Goal: Task Accomplishment & Management: Complete application form

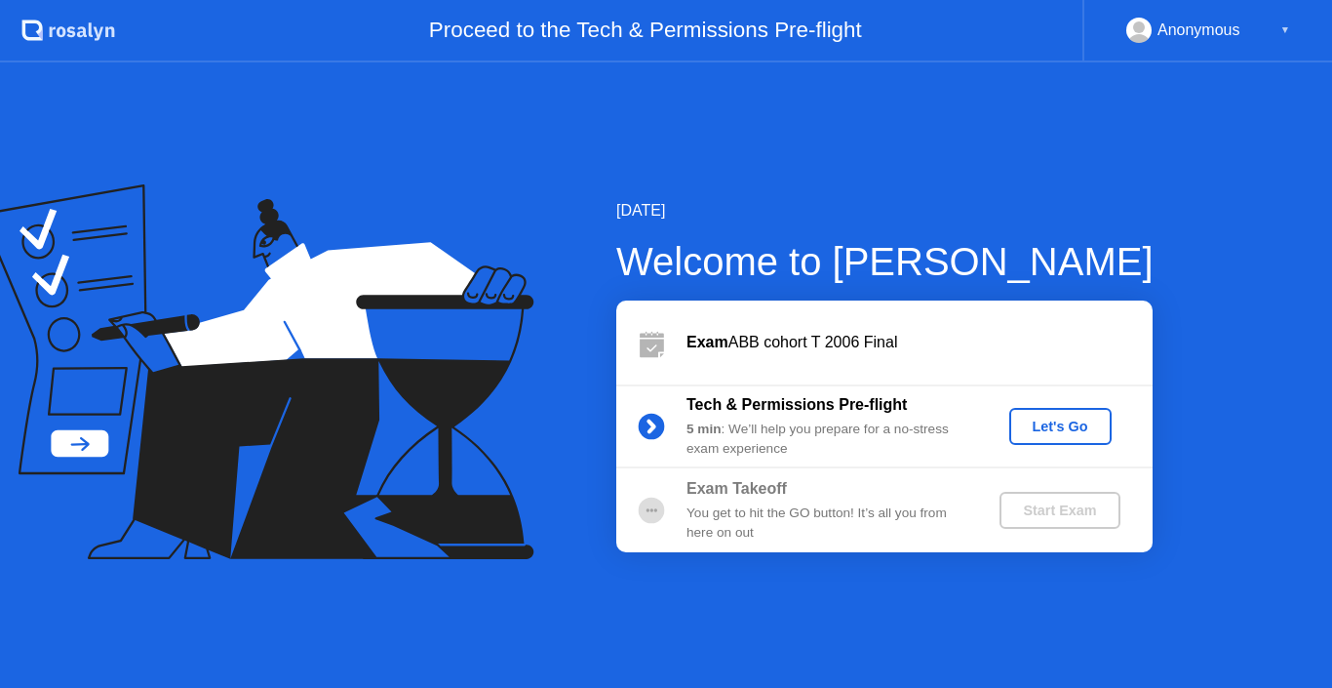
click at [1053, 431] on div "Let's Go" at bounding box center [1060, 426] width 87 height 16
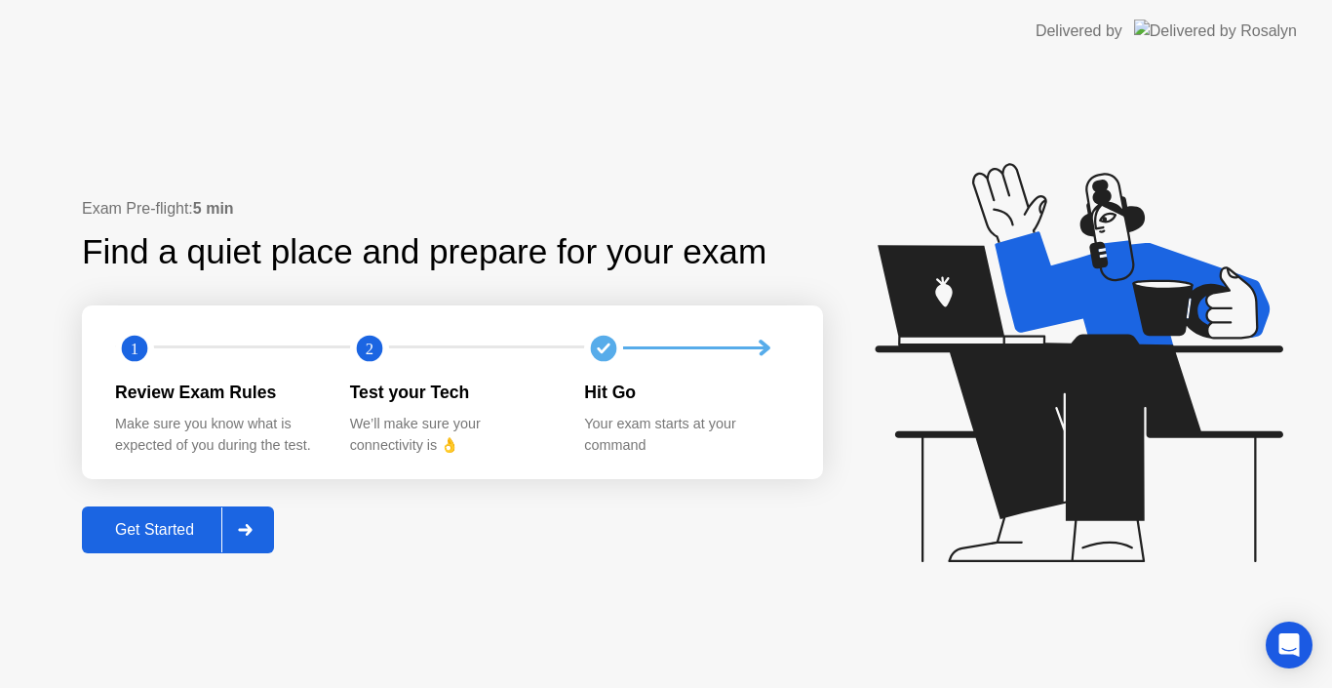
click at [185, 511] on button "Get Started" at bounding box center [178, 529] width 192 height 47
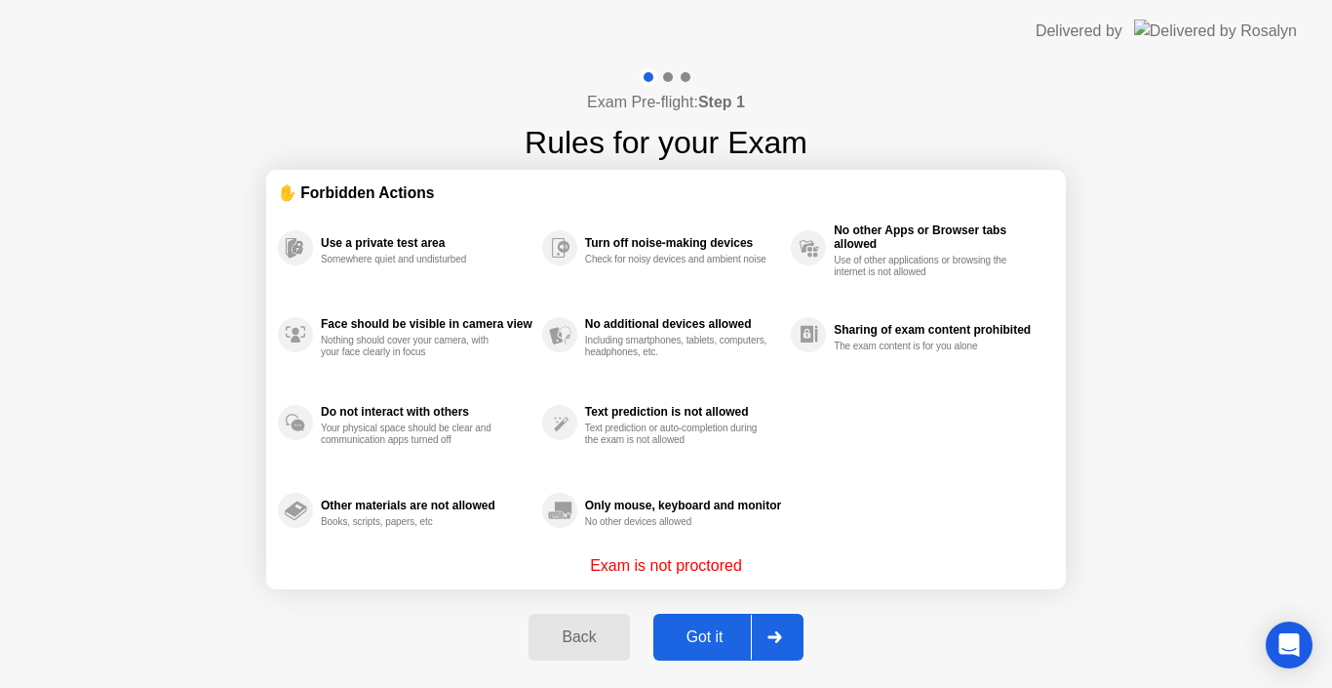
click at [709, 644] on div "Got it" at bounding box center [705, 637] width 92 height 18
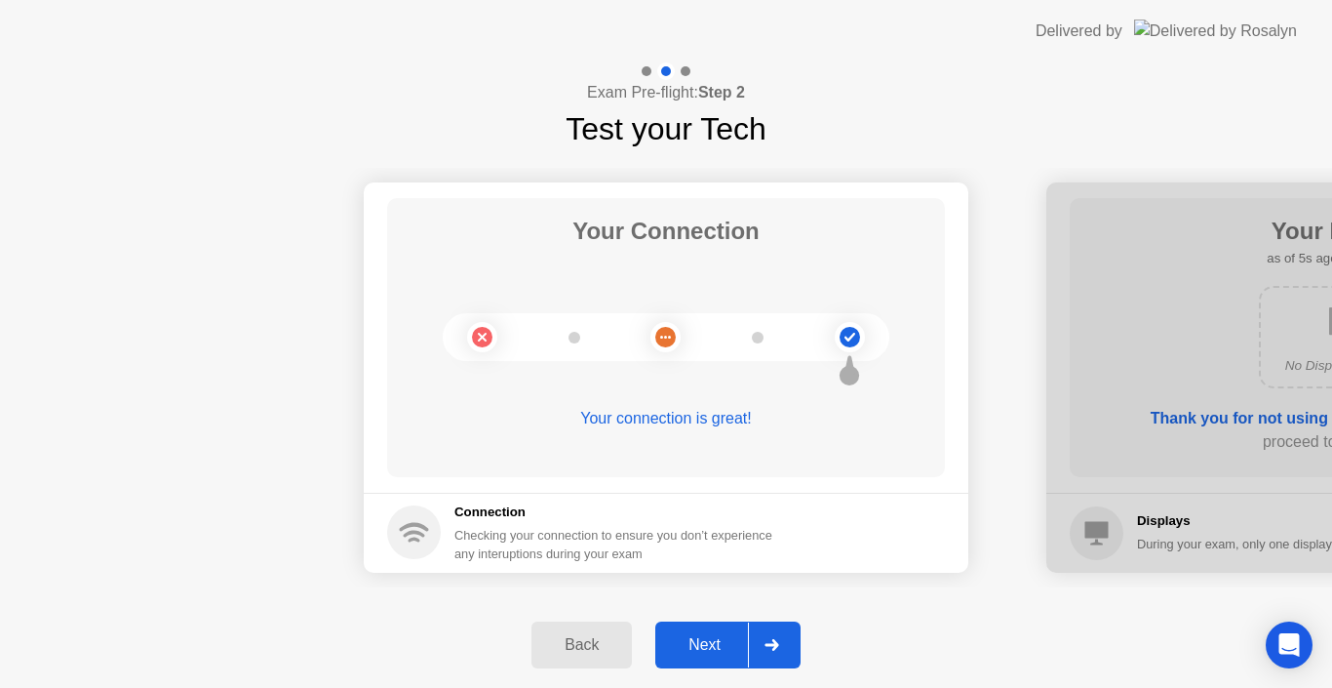
click at [694, 636] on div "Next" at bounding box center [704, 645] width 87 height 18
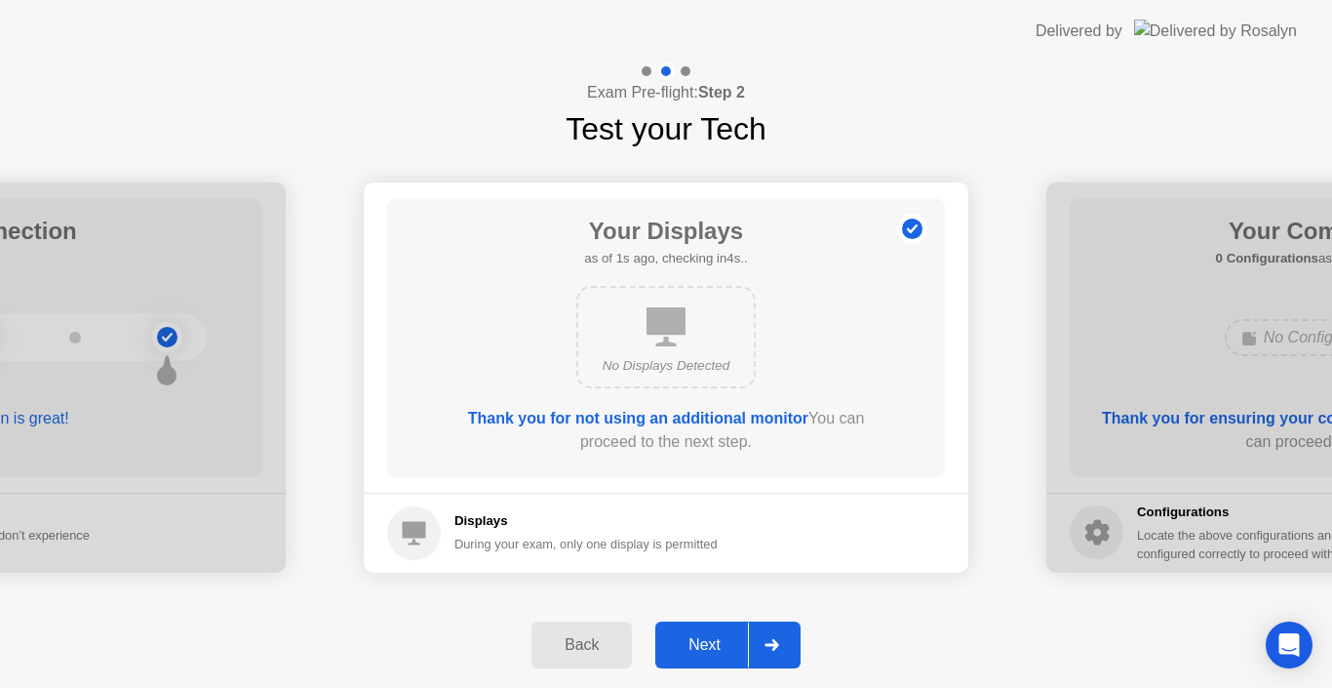
click at [694, 636] on div "Next" at bounding box center [704, 645] width 87 height 18
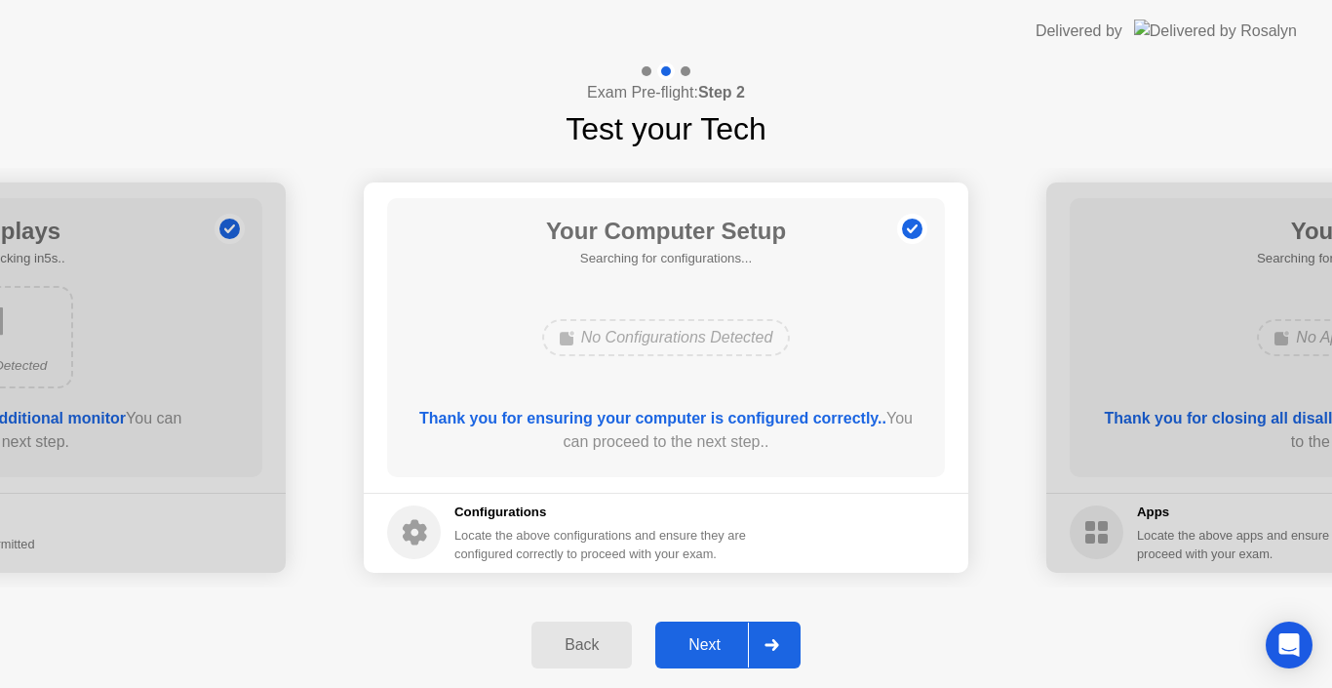
click at [694, 636] on div "Next" at bounding box center [704, 645] width 87 height 18
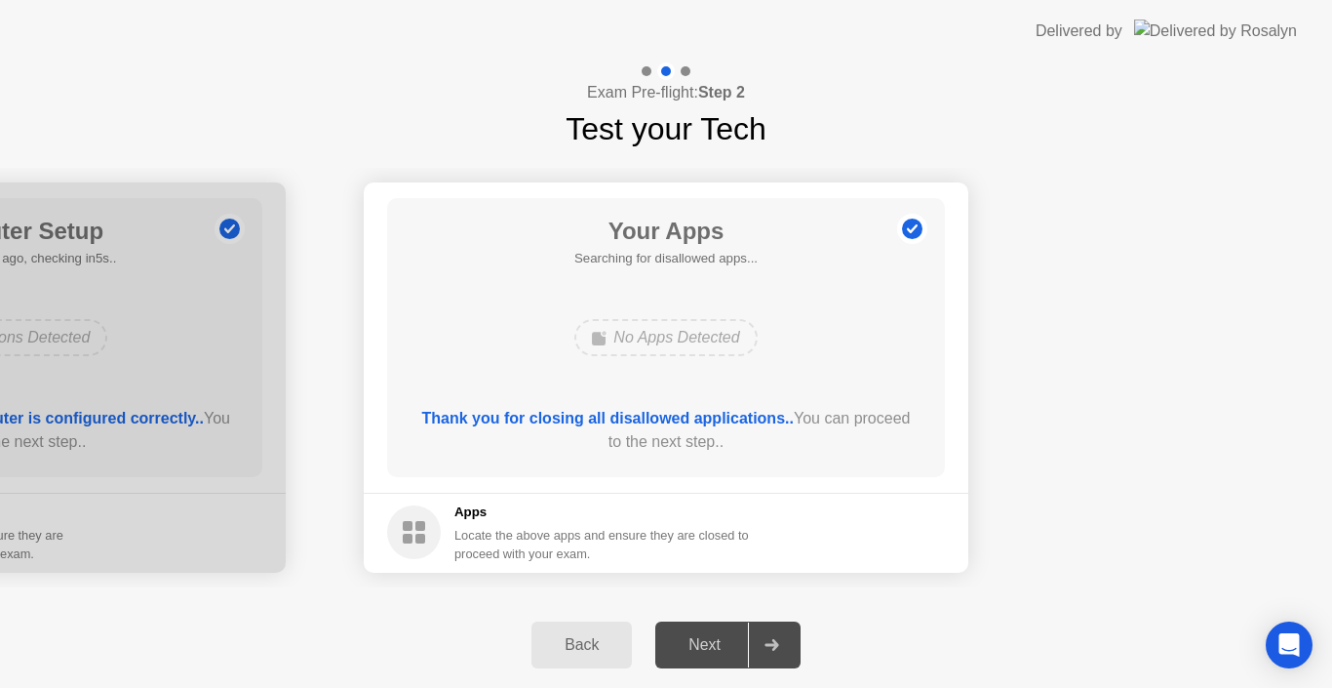
click at [572, 640] on div "Back" at bounding box center [581, 645] width 89 height 18
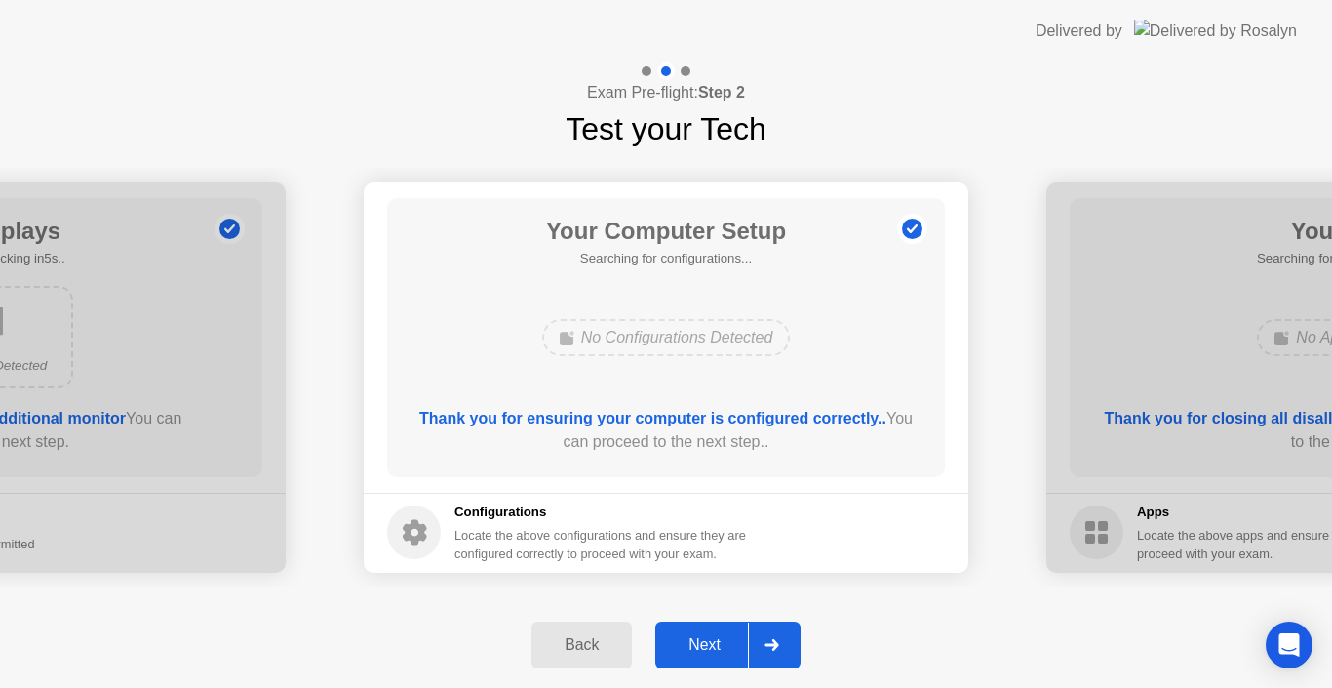
click at [708, 649] on div "Next" at bounding box center [704, 645] width 87 height 18
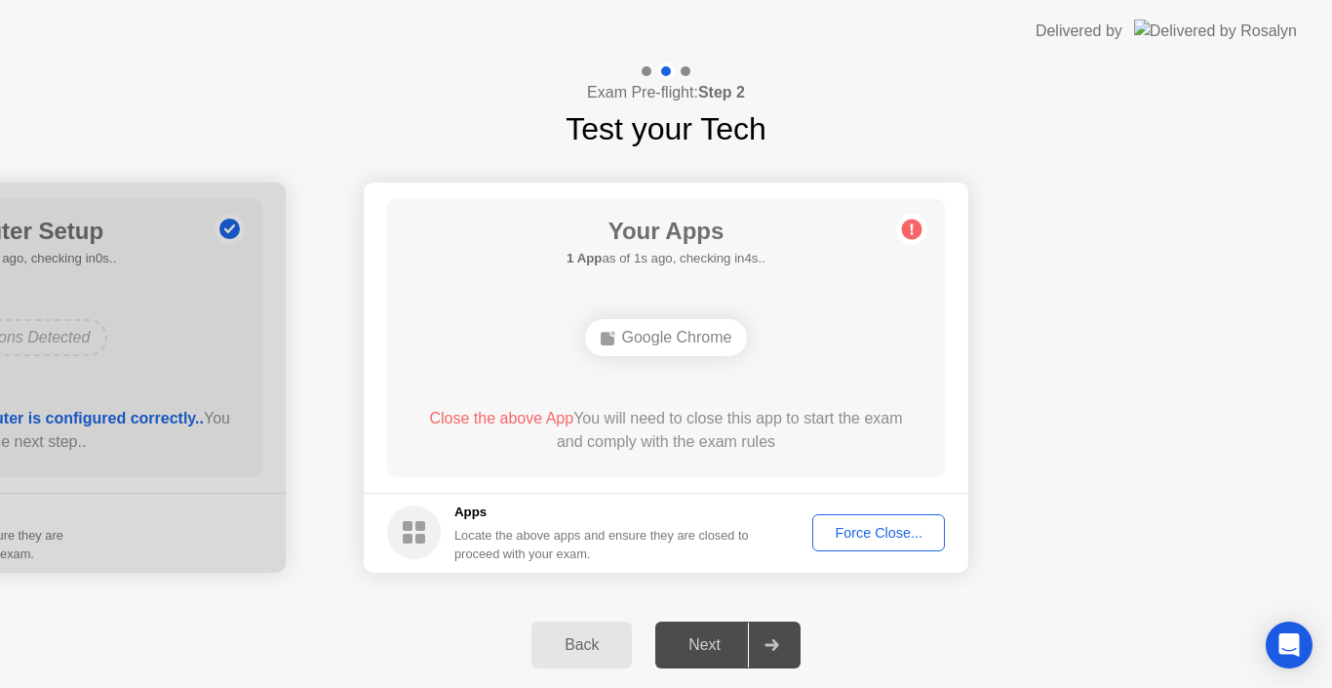
click at [871, 532] on div "Force Close..." at bounding box center [878, 533] width 119 height 16
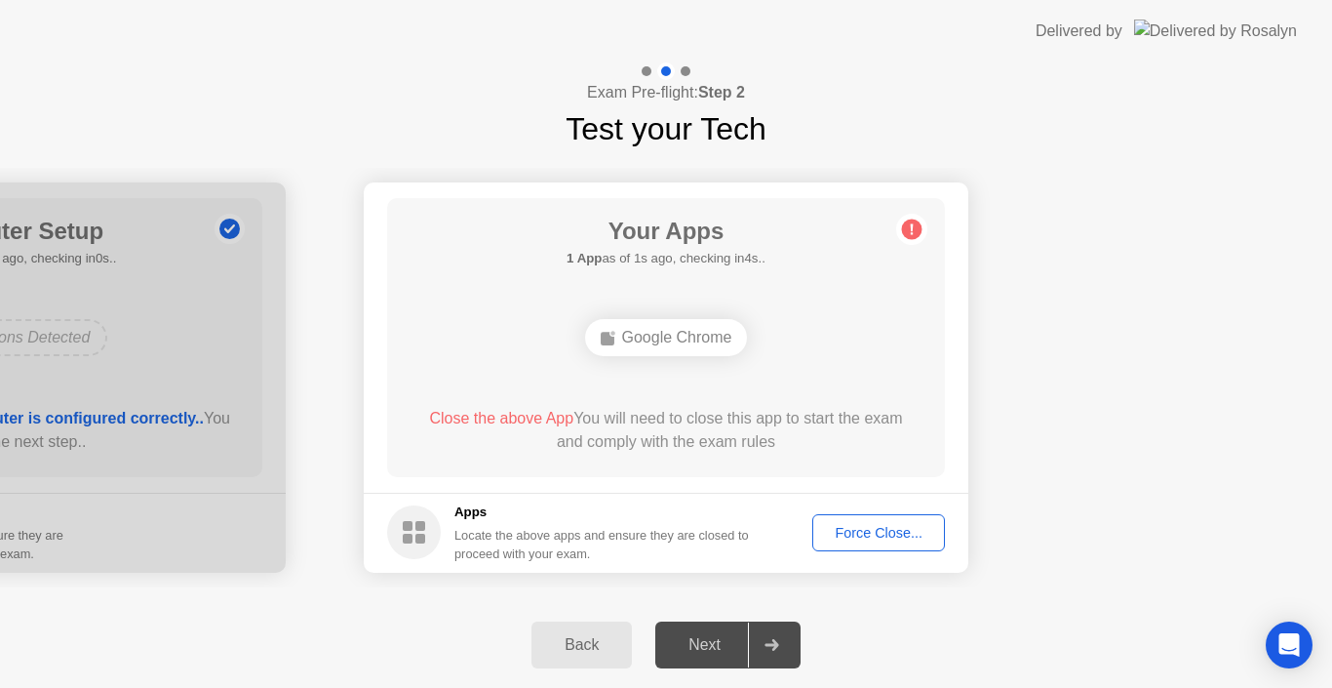
click at [901, 533] on div "Force Close..." at bounding box center [878, 533] width 119 height 16
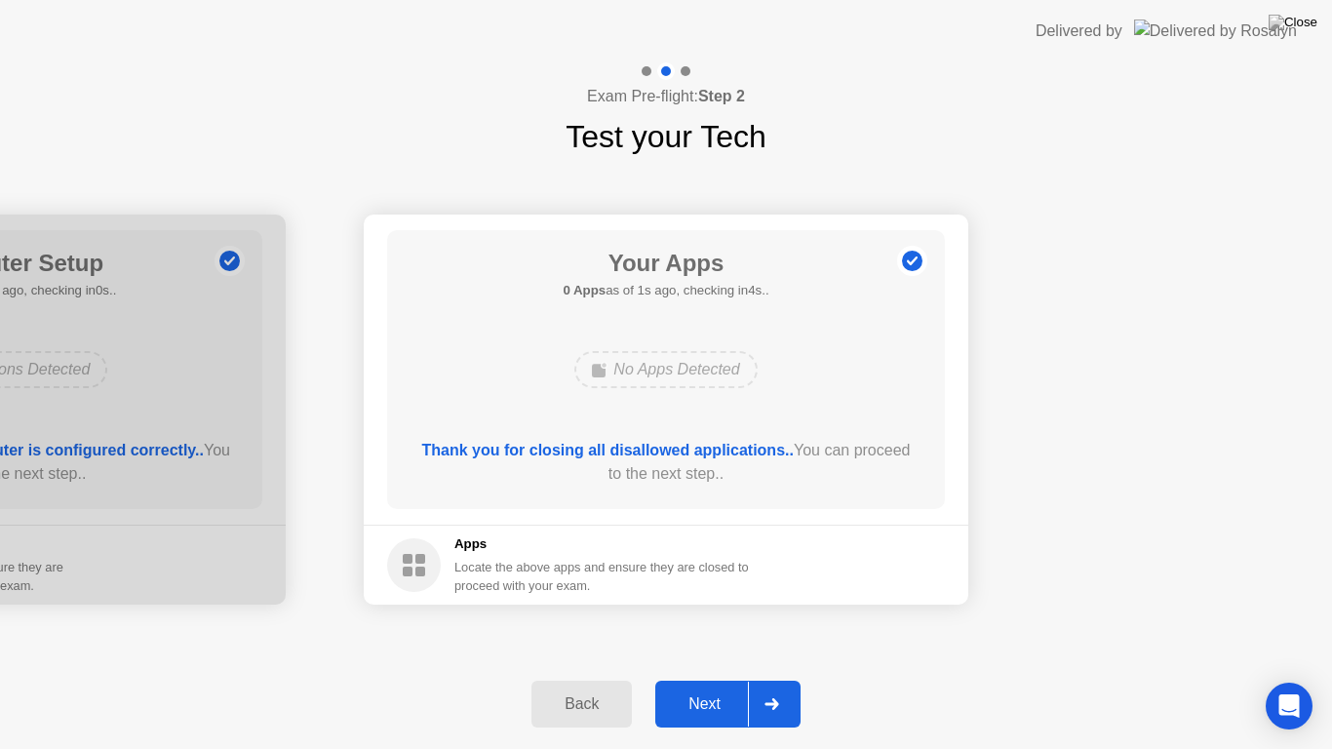
click at [706, 687] on button "Next" at bounding box center [727, 704] width 145 height 47
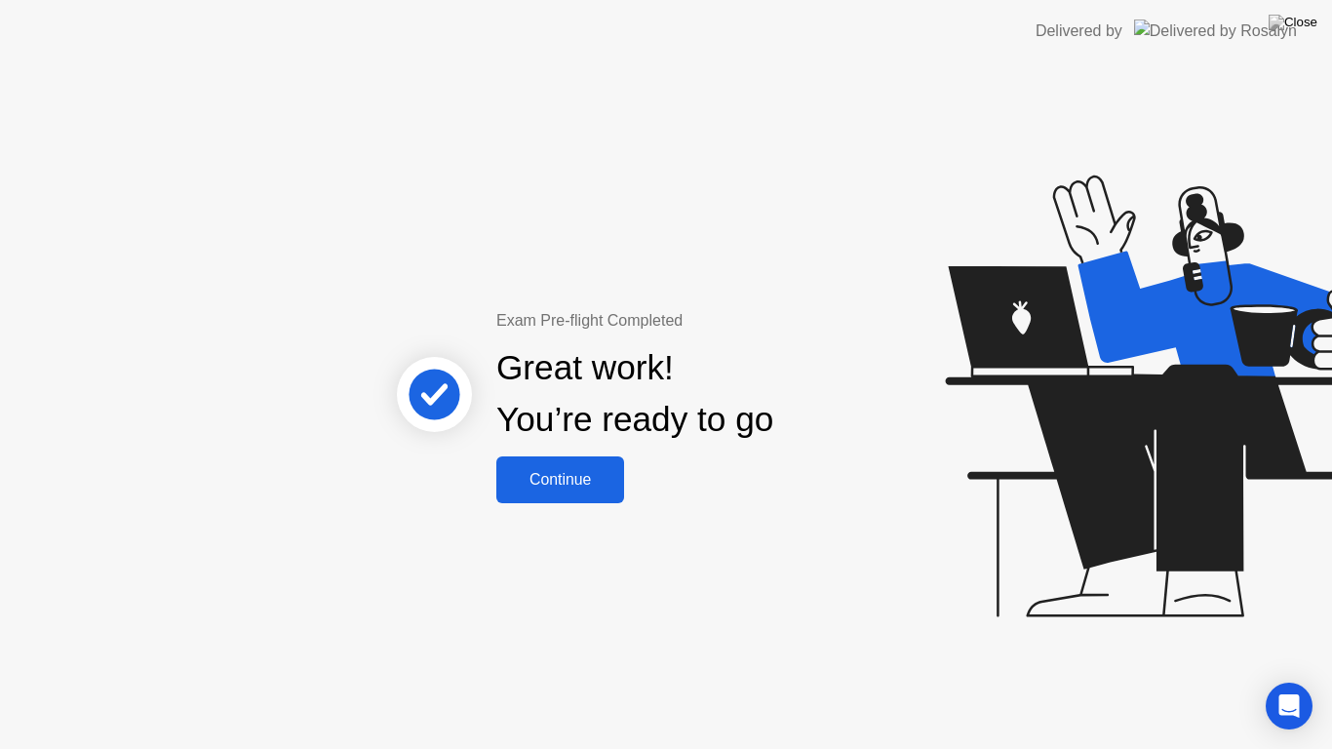
click at [595, 471] on div "Continue" at bounding box center [560, 480] width 116 height 18
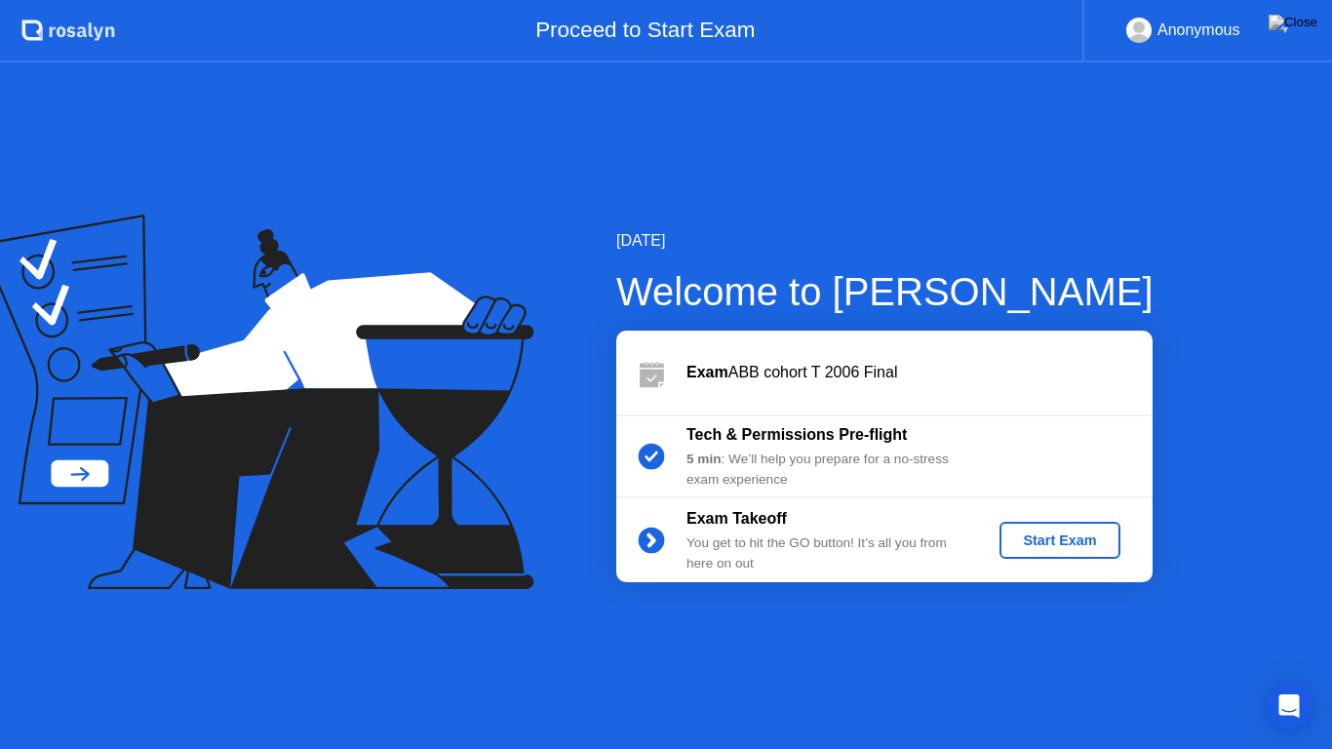
click at [1054, 540] on div "Start Exam" at bounding box center [1060, 541] width 104 height 16
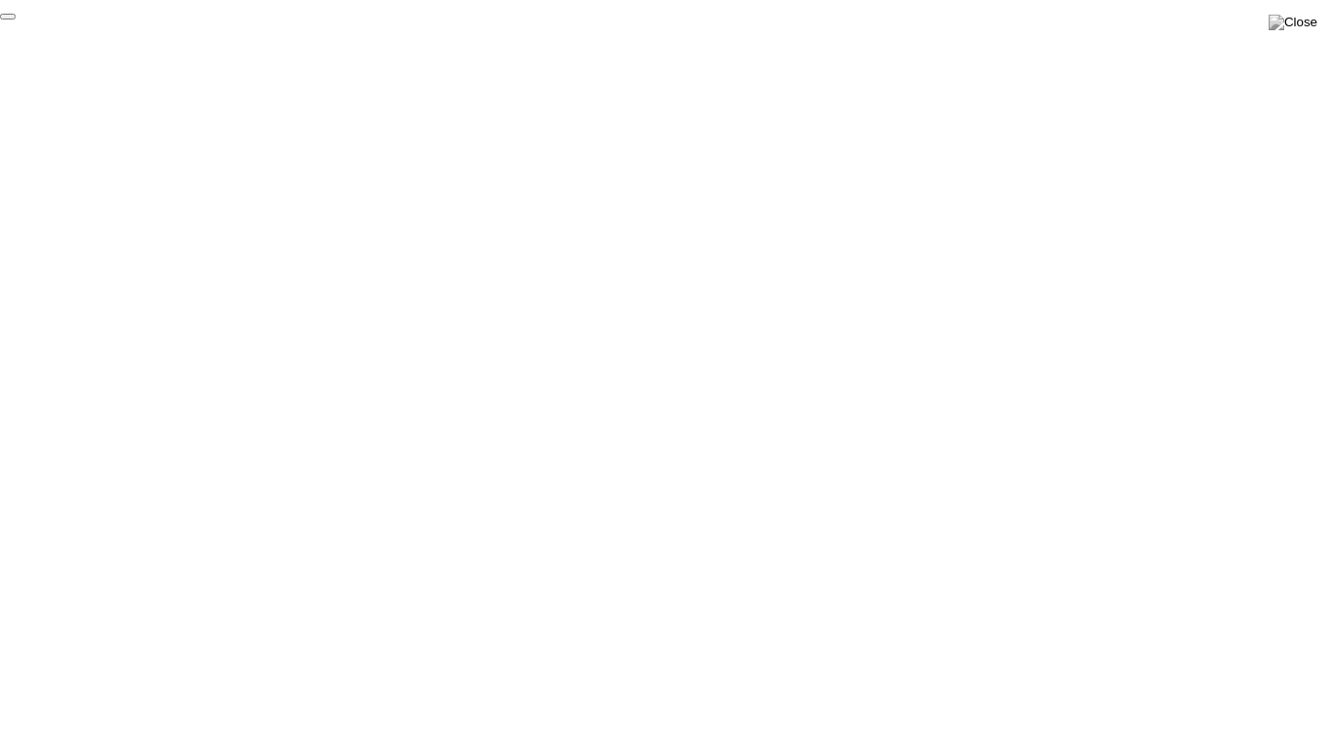
click at [16, 20] on button "End Proctoring Session" at bounding box center [8, 17] width 16 height 6
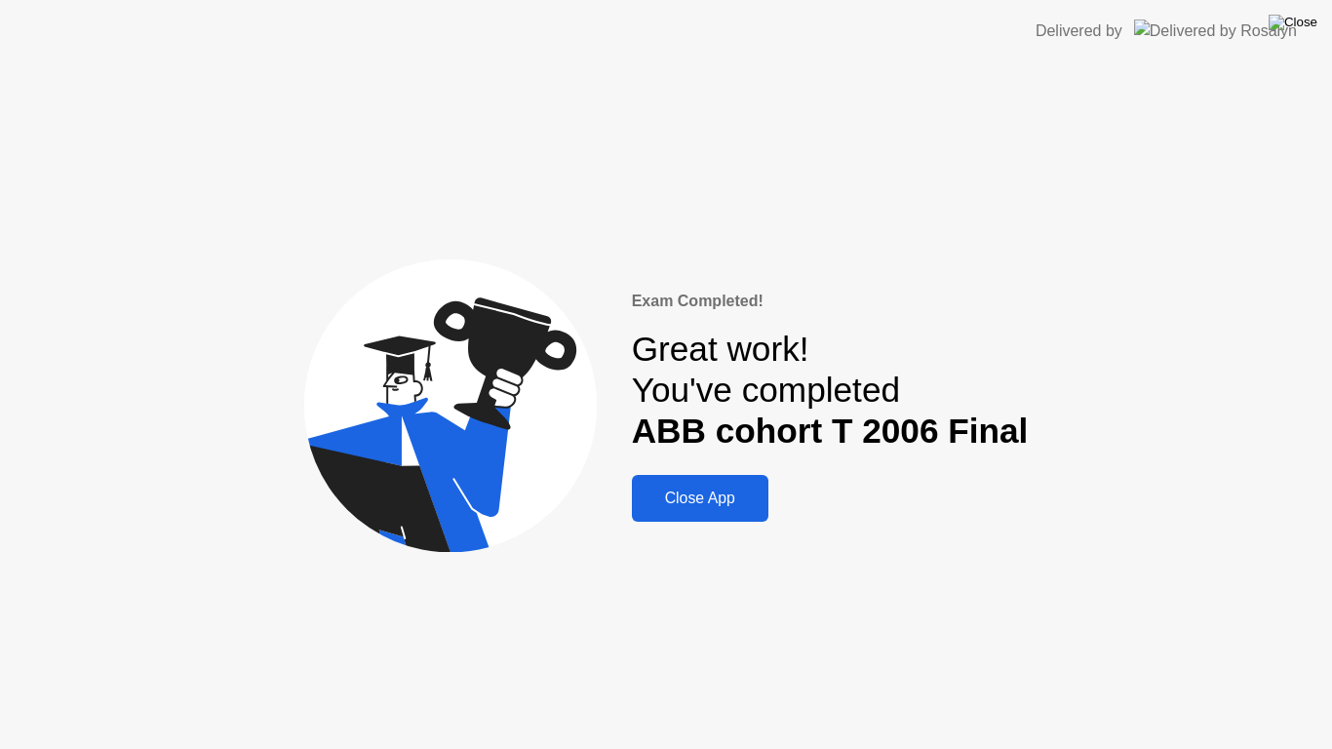
click at [1306, 16] on img at bounding box center [1293, 23] width 49 height 16
